Goal: Communication & Community: Answer question/provide support

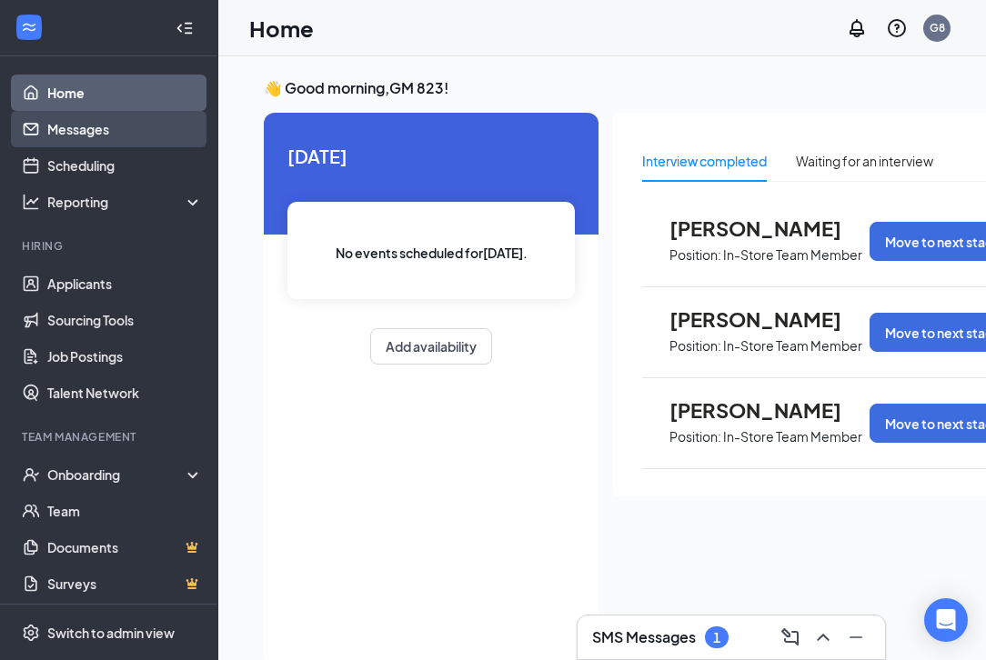
click at [128, 124] on link "Messages" at bounding box center [125, 129] width 156 height 36
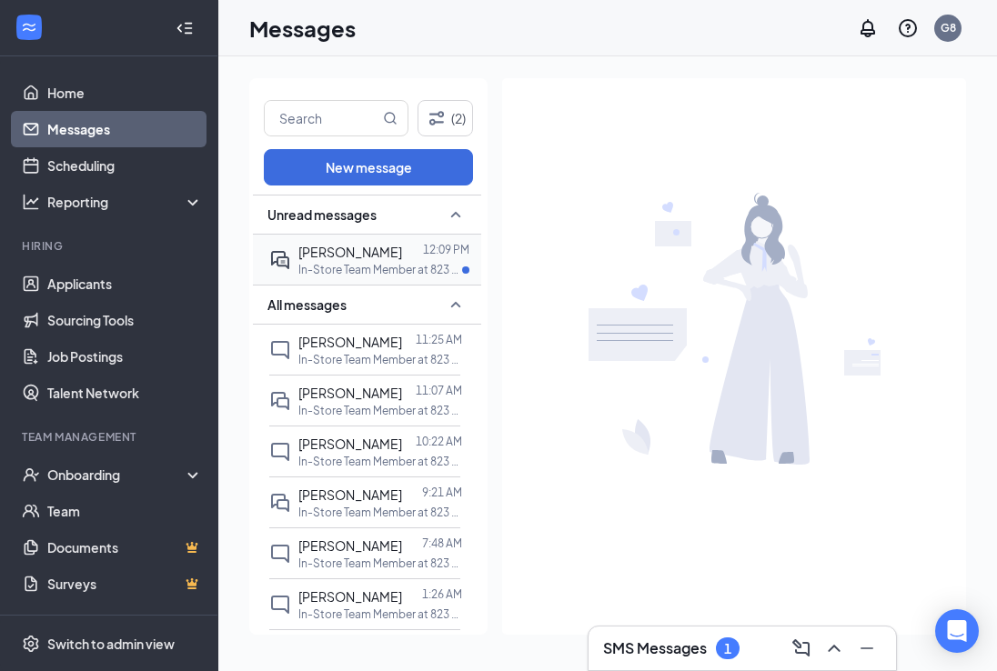
click at [316, 262] on p "In-Store Team Member at 823 - Durhu" at bounding box center [380, 269] width 164 height 15
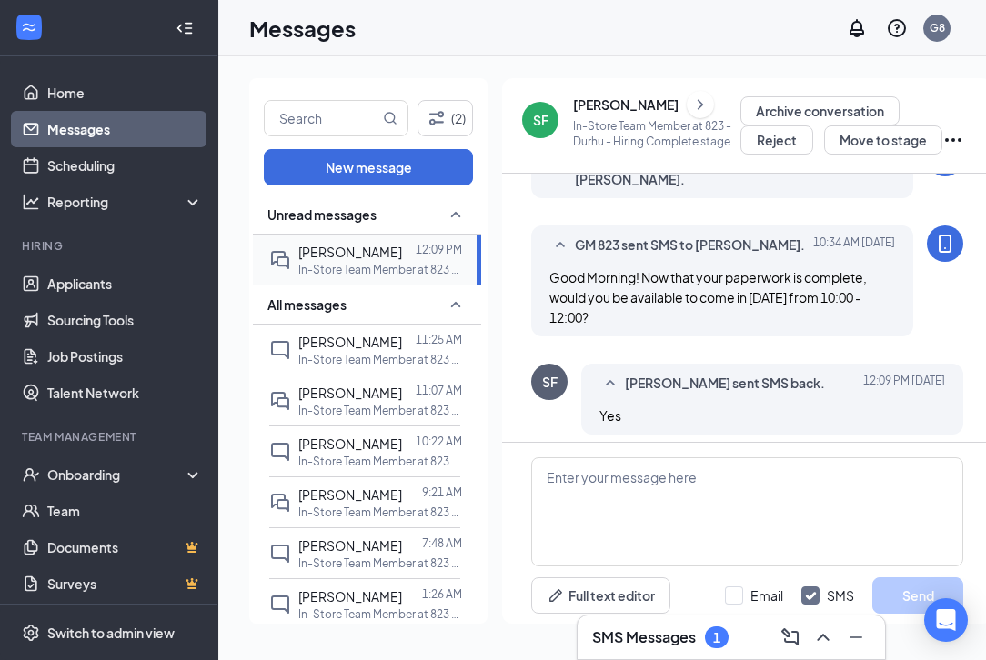
scroll to position [415, 0]
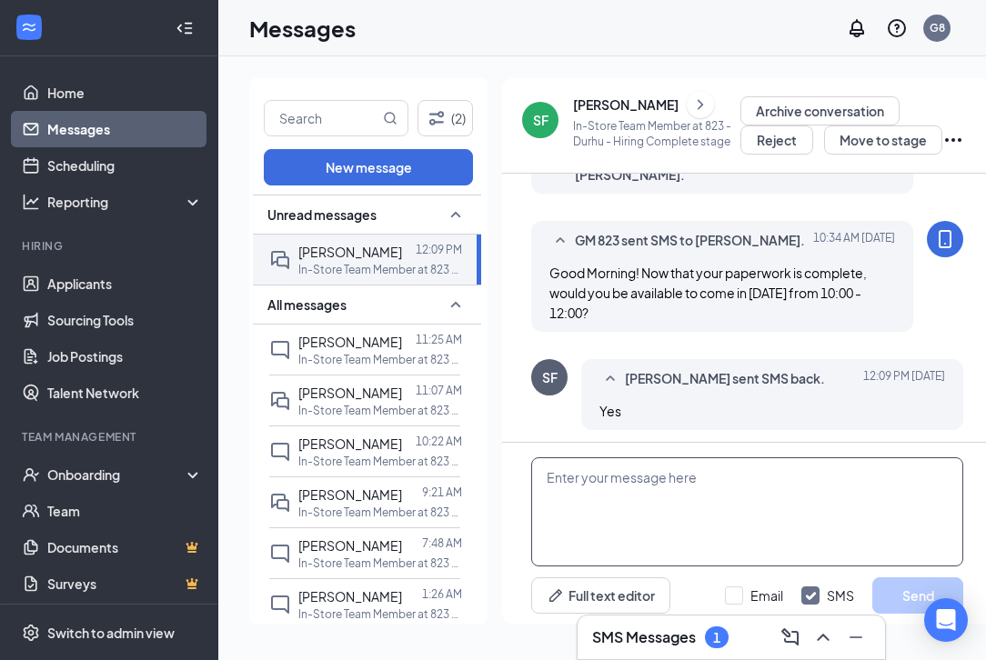
click at [635, 508] on textarea at bounding box center [747, 512] width 432 height 109
type textarea "Perfect! See you [DATE]!"
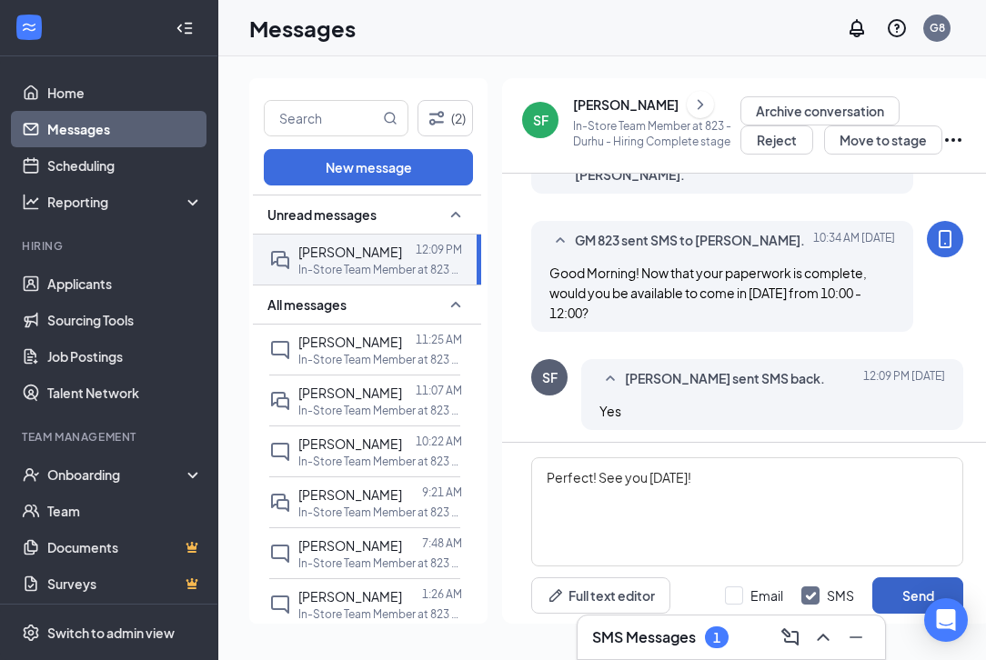
click at [913, 583] on button "Send" at bounding box center [917, 596] width 91 height 36
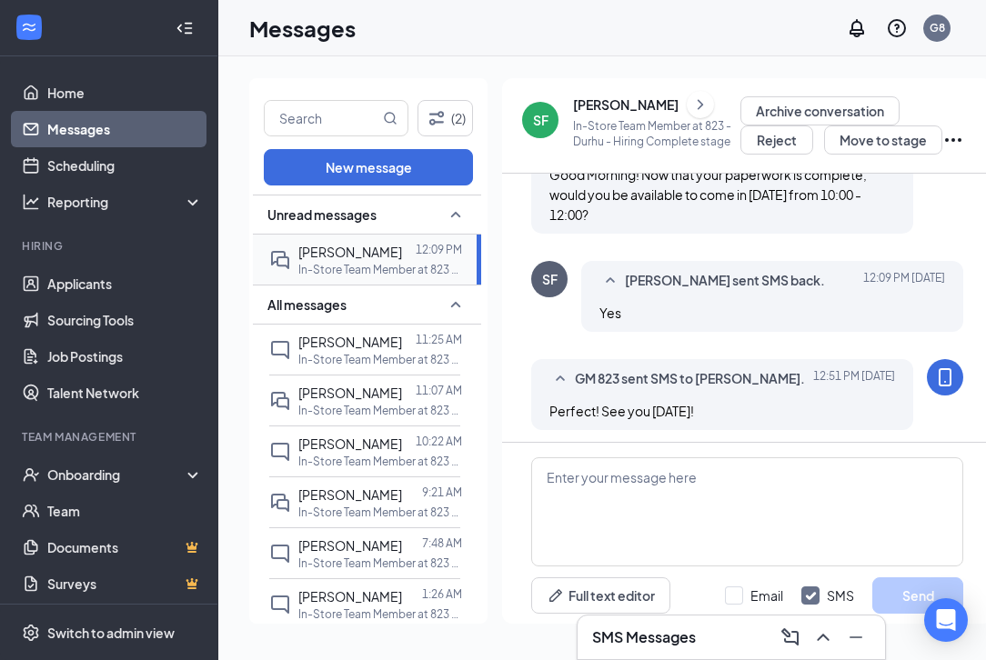
click at [335, 262] on p "In-Store Team Member at 823 - Durhu" at bounding box center [380, 269] width 164 height 15
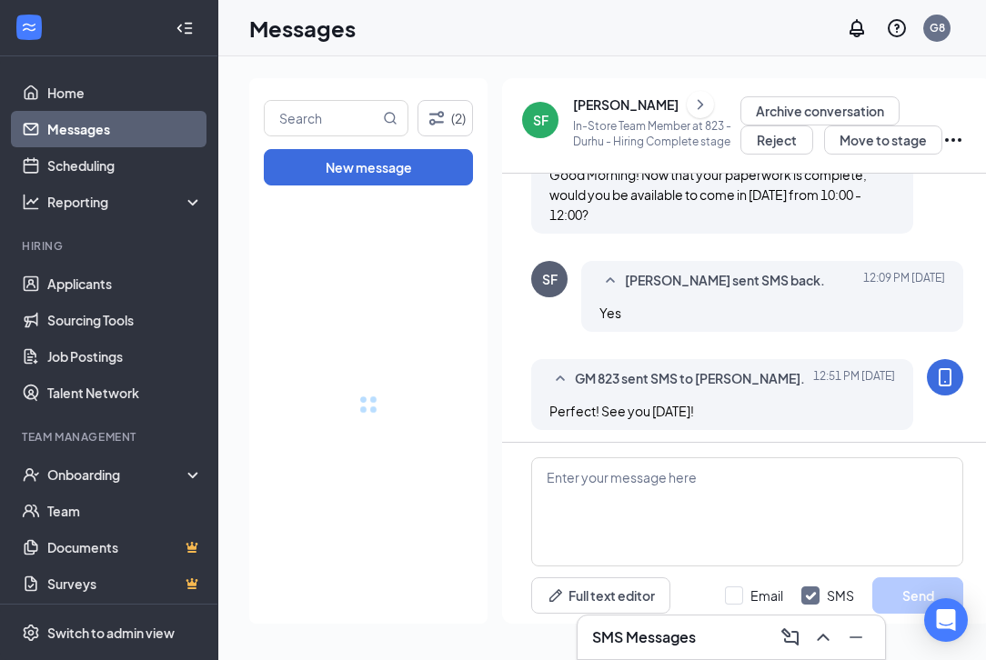
scroll to position [0, 0]
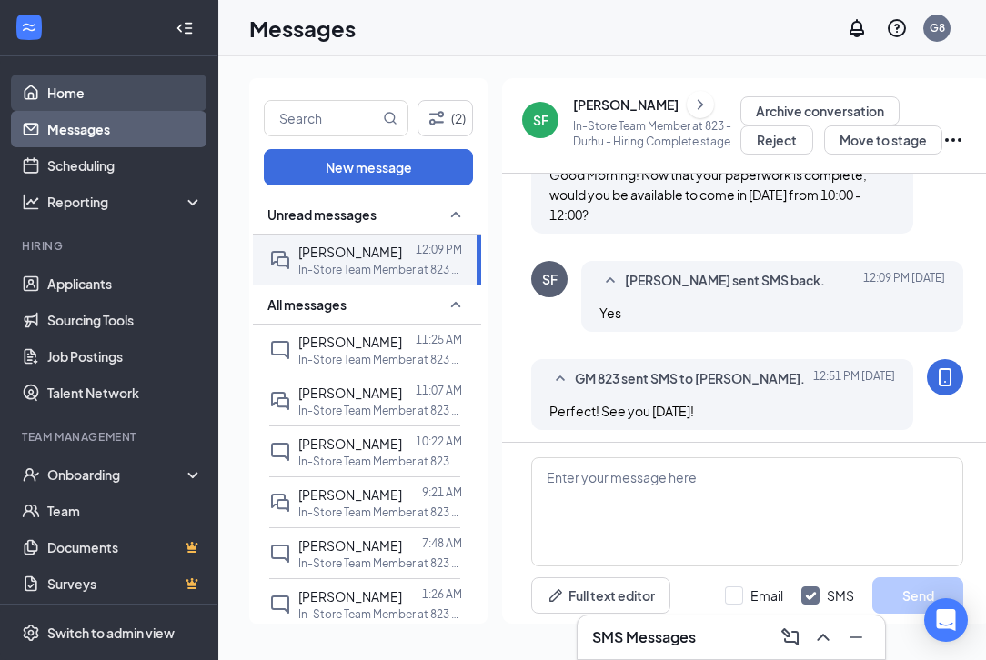
click at [88, 98] on link "Home" at bounding box center [125, 93] width 156 height 36
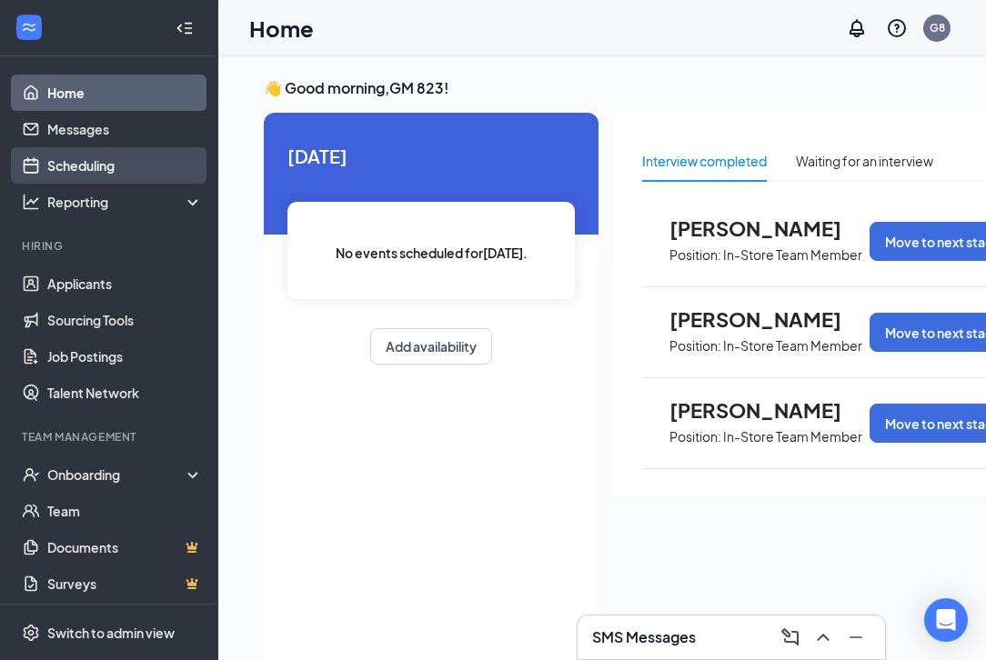
click at [62, 163] on link "Scheduling" at bounding box center [125, 165] width 156 height 36
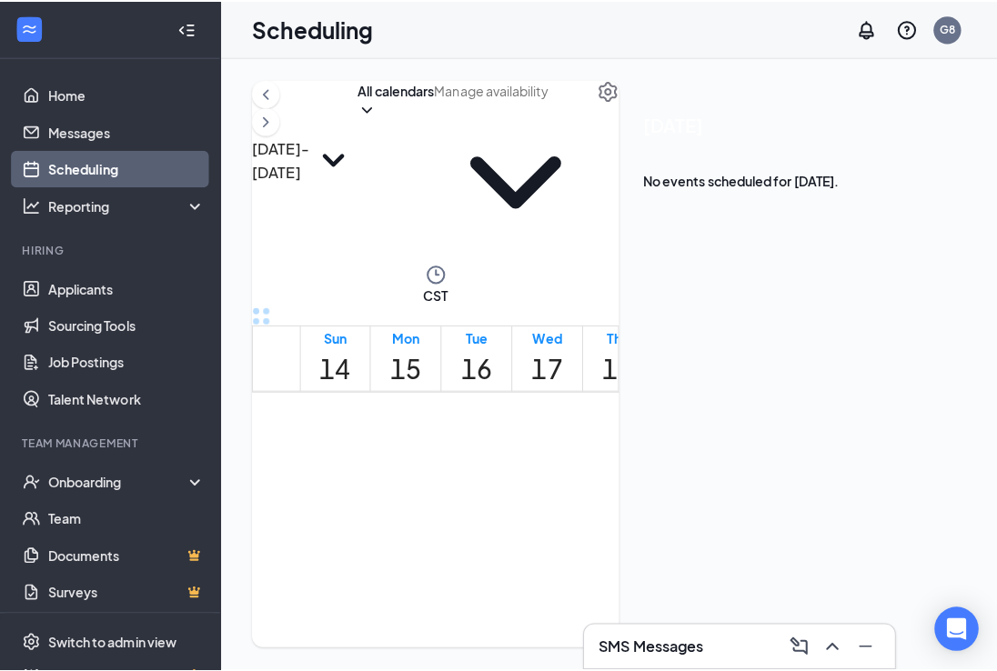
scroll to position [1404, 0]
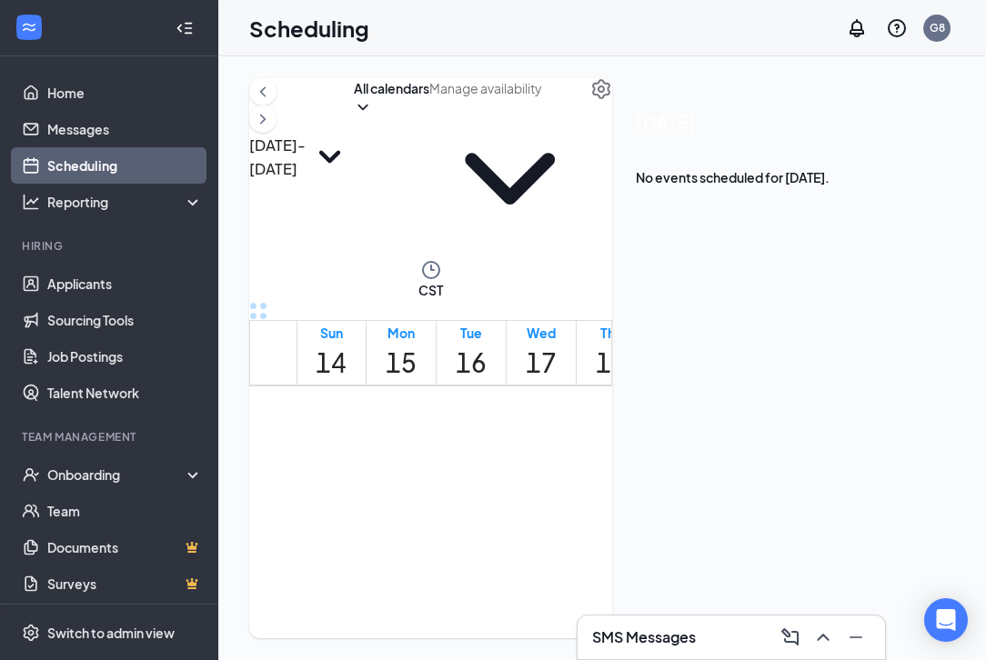
click at [684, 468] on div at bounding box center [684, 509] width 0 height 82
click at [721, 519] on div "1" at bounding box center [702, 534] width 37 height 31
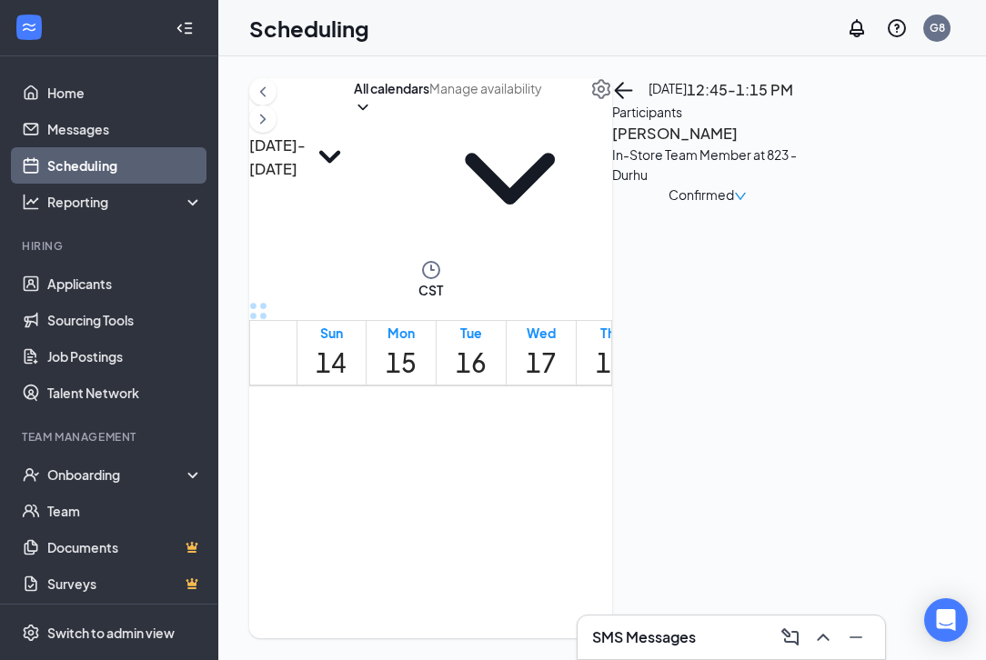
click at [803, 146] on h3 "[PERSON_NAME]" at bounding box center [707, 134] width 191 height 24
